Goal: Navigation & Orientation: Find specific page/section

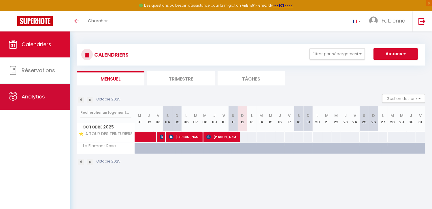
click at [53, 93] on link "Analytics" at bounding box center [35, 97] width 70 height 26
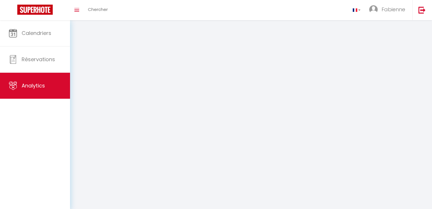
select select "2025"
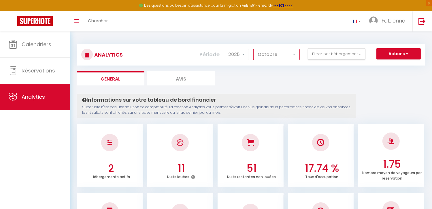
click at [275, 55] on select "[PERSON_NAME] Mars Avril Mai Juin Juillet Août Septembre Octobre Novembre Décem…" at bounding box center [276, 55] width 46 height 12
select select "9"
click at [254, 49] on select "[PERSON_NAME] Mars Avril Mai Juin Juillet Août Septembre Octobre Novembre Décem…" at bounding box center [276, 55] width 46 height 12
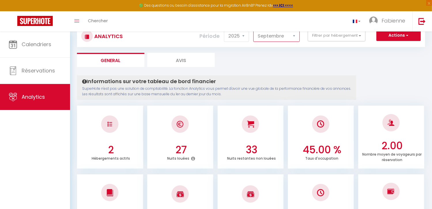
scroll to position [29, 0]
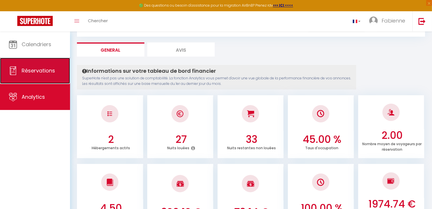
click at [27, 69] on span "Réservations" at bounding box center [38, 70] width 33 height 7
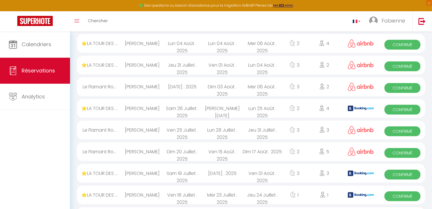
scroll to position [332, 0]
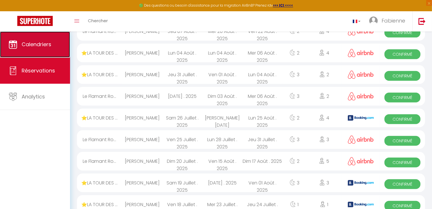
click at [40, 44] on span "Calendriers" at bounding box center [37, 44] width 30 height 7
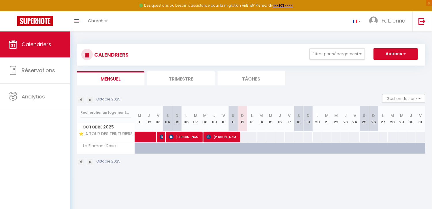
click at [178, 77] on li "Trimestre" at bounding box center [180, 78] width 67 height 14
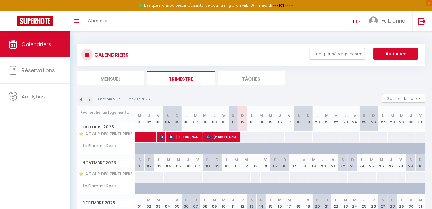
click at [79, 100] on img at bounding box center [81, 100] width 6 height 6
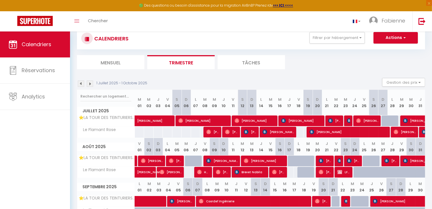
scroll to position [29, 0]
